Goal: Information Seeking & Learning: Find specific page/section

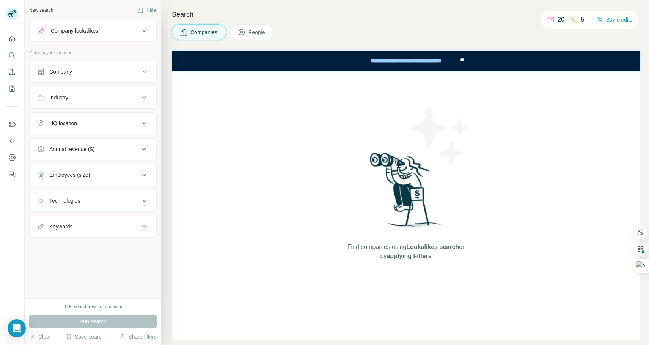
click at [53, 70] on div "Company" at bounding box center [60, 72] width 23 height 8
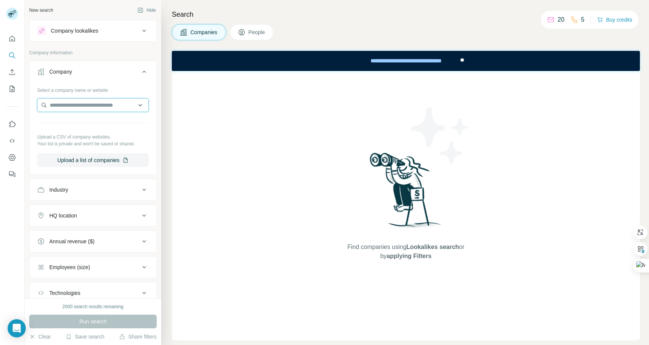
click at [130, 108] on input "text" at bounding box center [92, 105] width 111 height 14
click at [136, 105] on input "text" at bounding box center [92, 105] width 111 height 14
click at [10, 195] on div at bounding box center [12, 172] width 25 height 345
click at [140, 28] on icon at bounding box center [144, 30] width 9 height 9
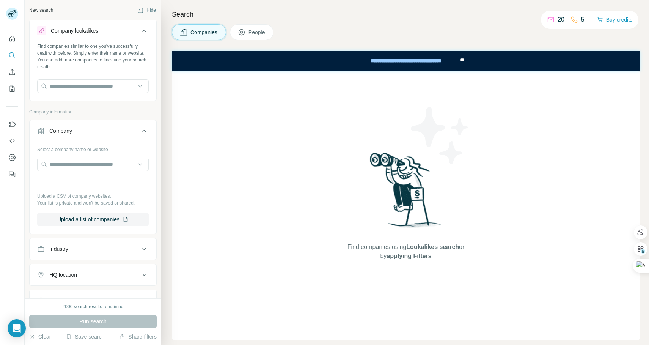
click at [140, 28] on icon at bounding box center [144, 30] width 9 height 9
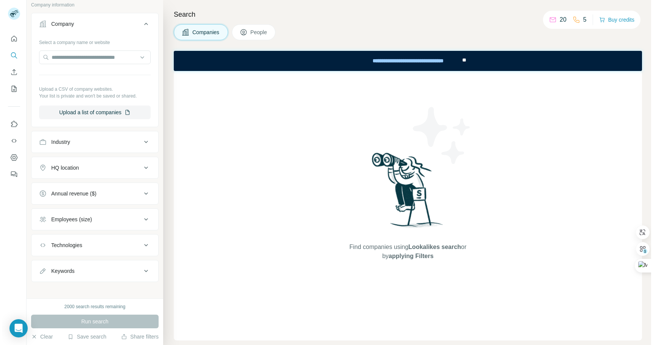
scroll to position [53, 0]
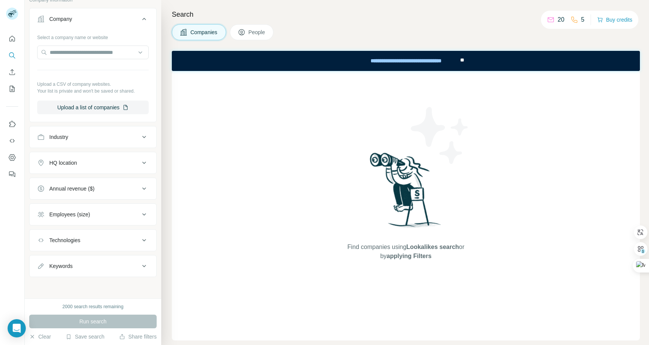
click at [474, 14] on h4 "Search" at bounding box center [406, 14] width 468 height 11
click at [256, 30] on span "People" at bounding box center [256, 32] width 17 height 8
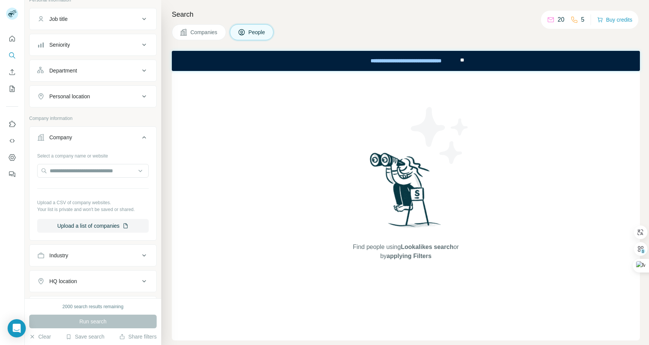
click at [256, 30] on span "People" at bounding box center [256, 32] width 17 height 8
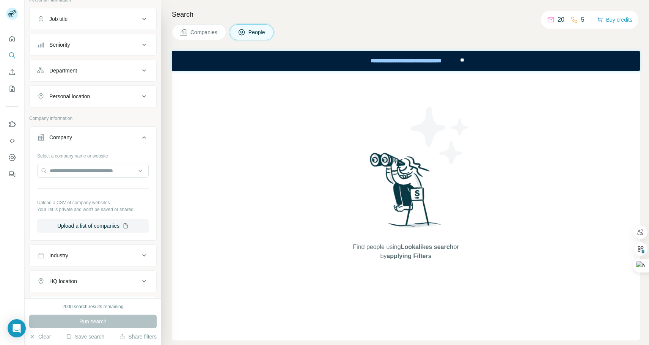
click at [256, 30] on span "People" at bounding box center [256, 32] width 17 height 8
click at [415, 63] on div "**********" at bounding box center [405, 60] width 107 height 17
